Goal: Find contact information: Find contact information

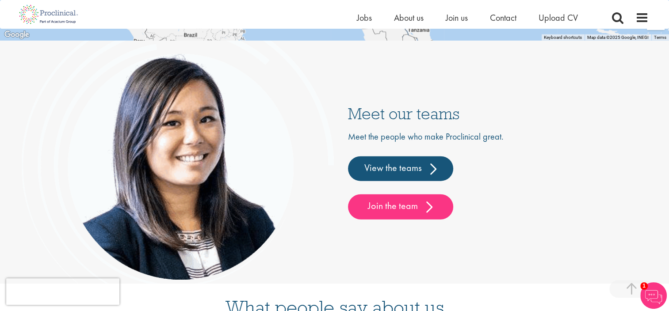
scroll to position [2073, 0]
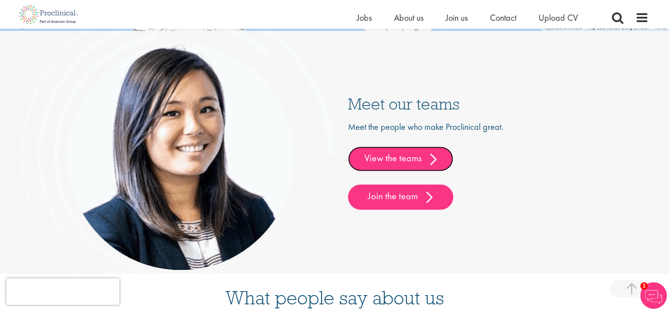
click at [411, 163] on link "View the teams" at bounding box center [400, 159] width 105 height 25
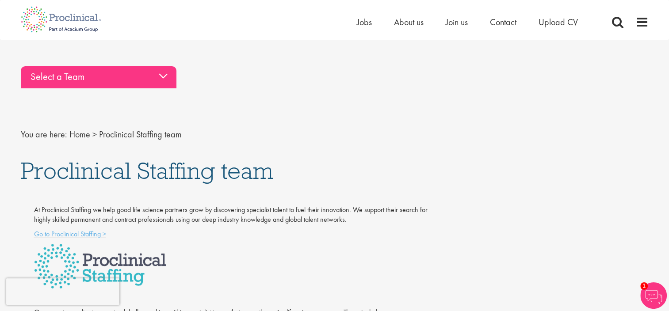
click at [165, 79] on div "Select a Team" at bounding box center [99, 77] width 156 height 22
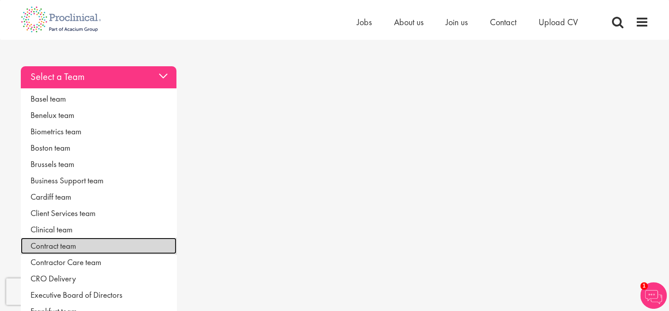
click at [56, 247] on link "Contract team" at bounding box center [99, 246] width 156 height 16
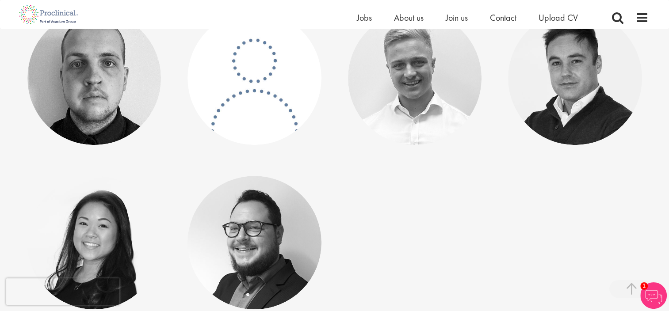
scroll to position [699, 0]
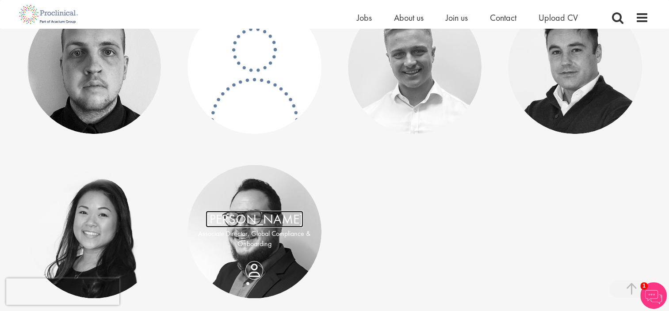
click at [254, 221] on link "Ben Leitch" at bounding box center [255, 219] width 98 height 17
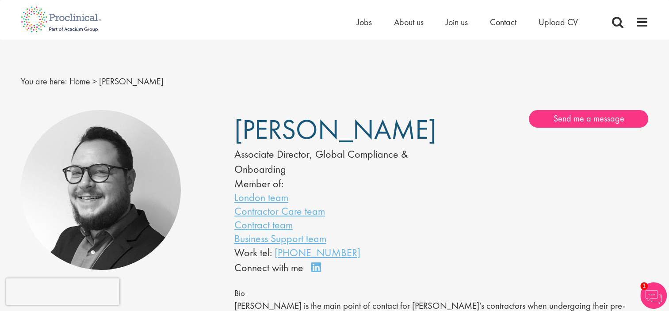
scroll to position [4, 0]
